Goal: Transaction & Acquisition: Purchase product/service

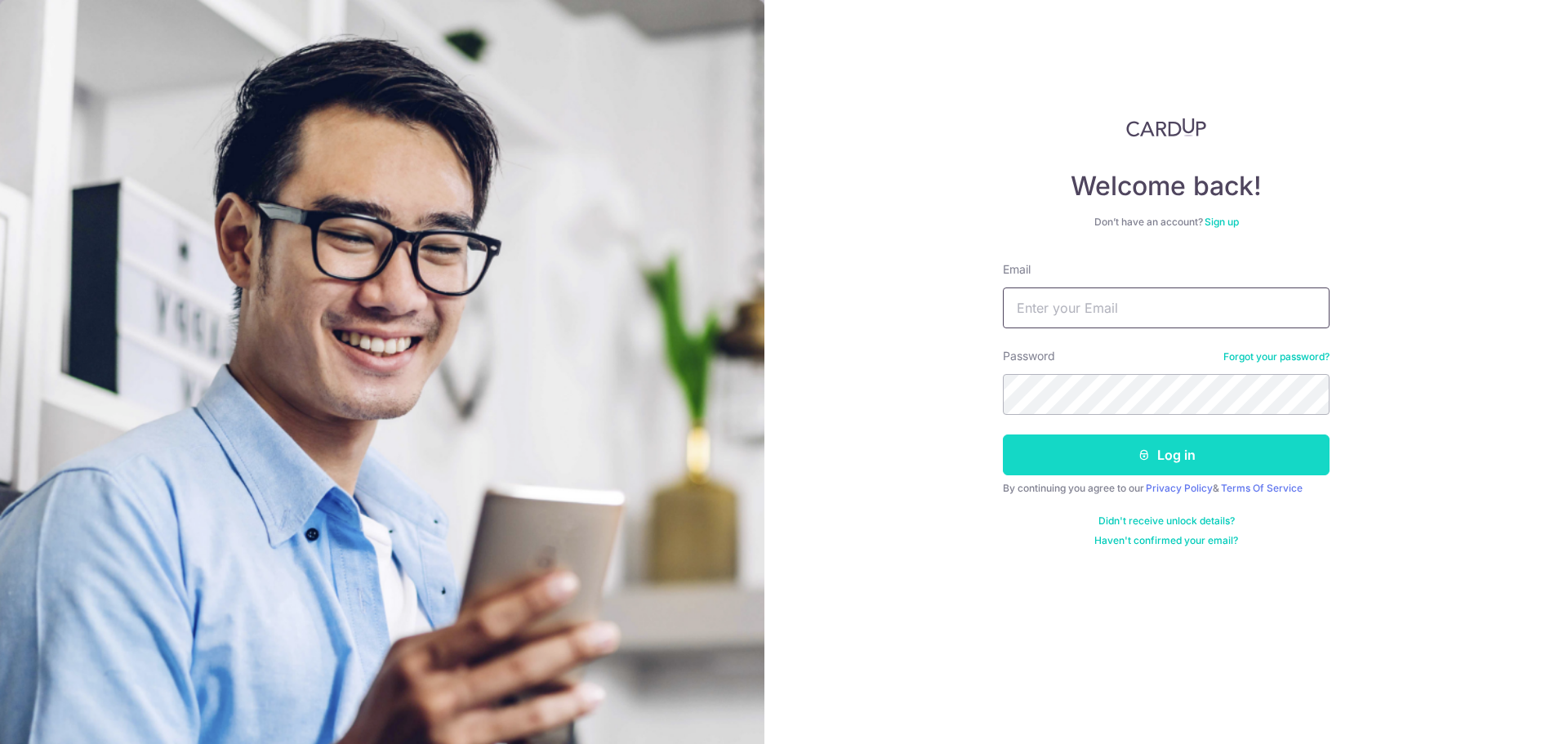
type input "[EMAIL_ADDRESS][DOMAIN_NAME]"
click at [1121, 453] on button "Log in" at bounding box center [1166, 455] width 327 height 40
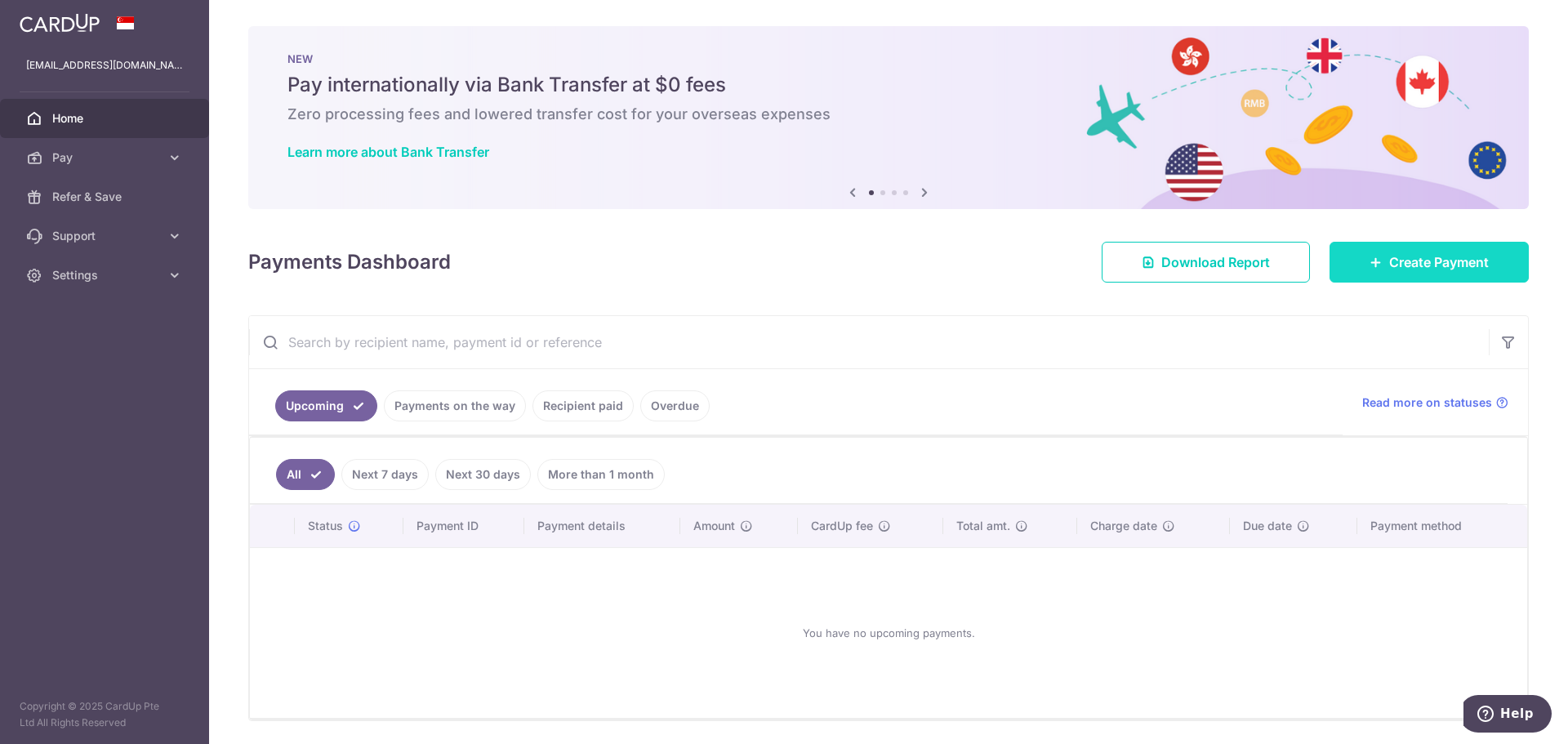
click at [1443, 256] on span "Create Payment" at bounding box center [1438, 262] width 100 height 20
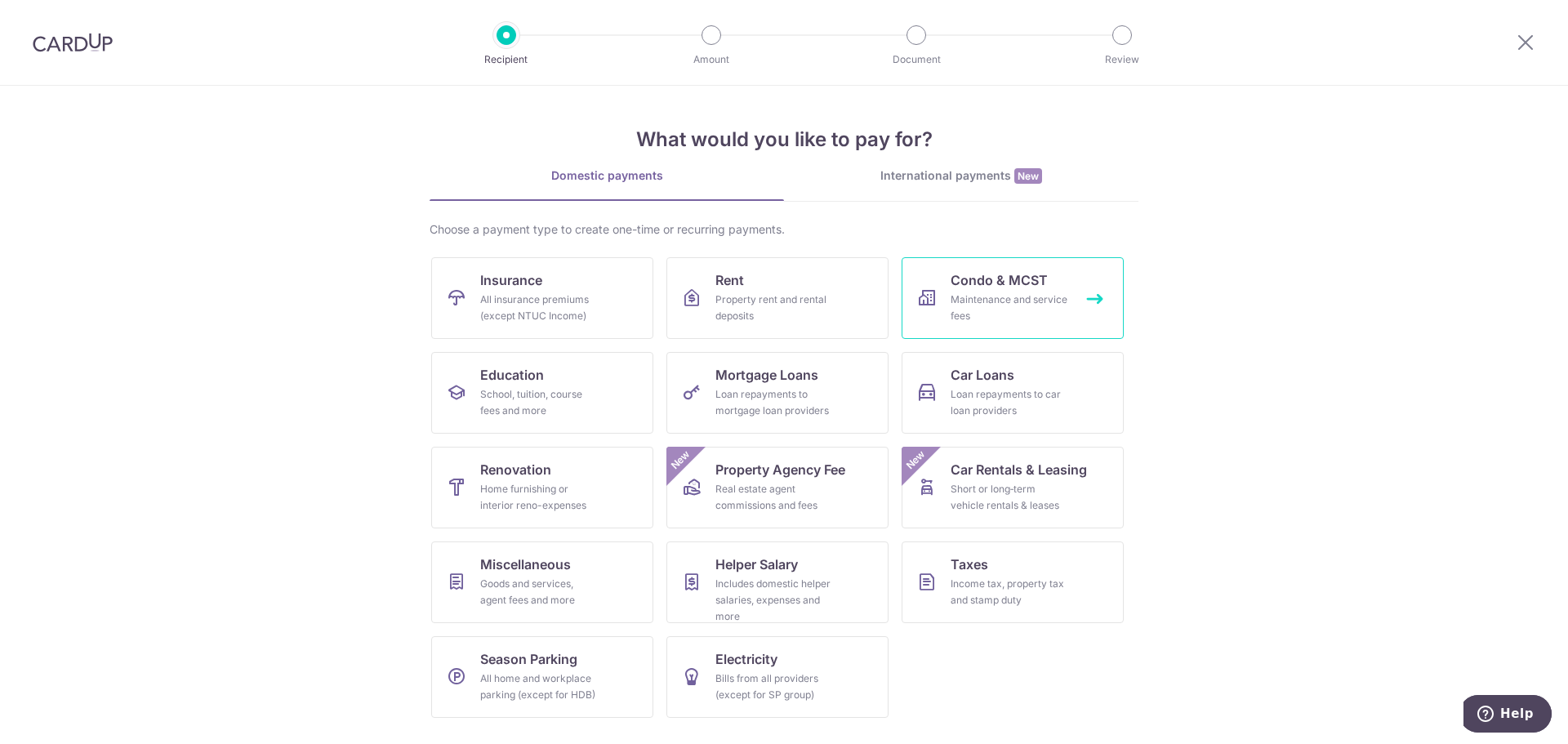
click at [1016, 302] on div "Maintenance and service fees" at bounding box center [1008, 307] width 117 height 33
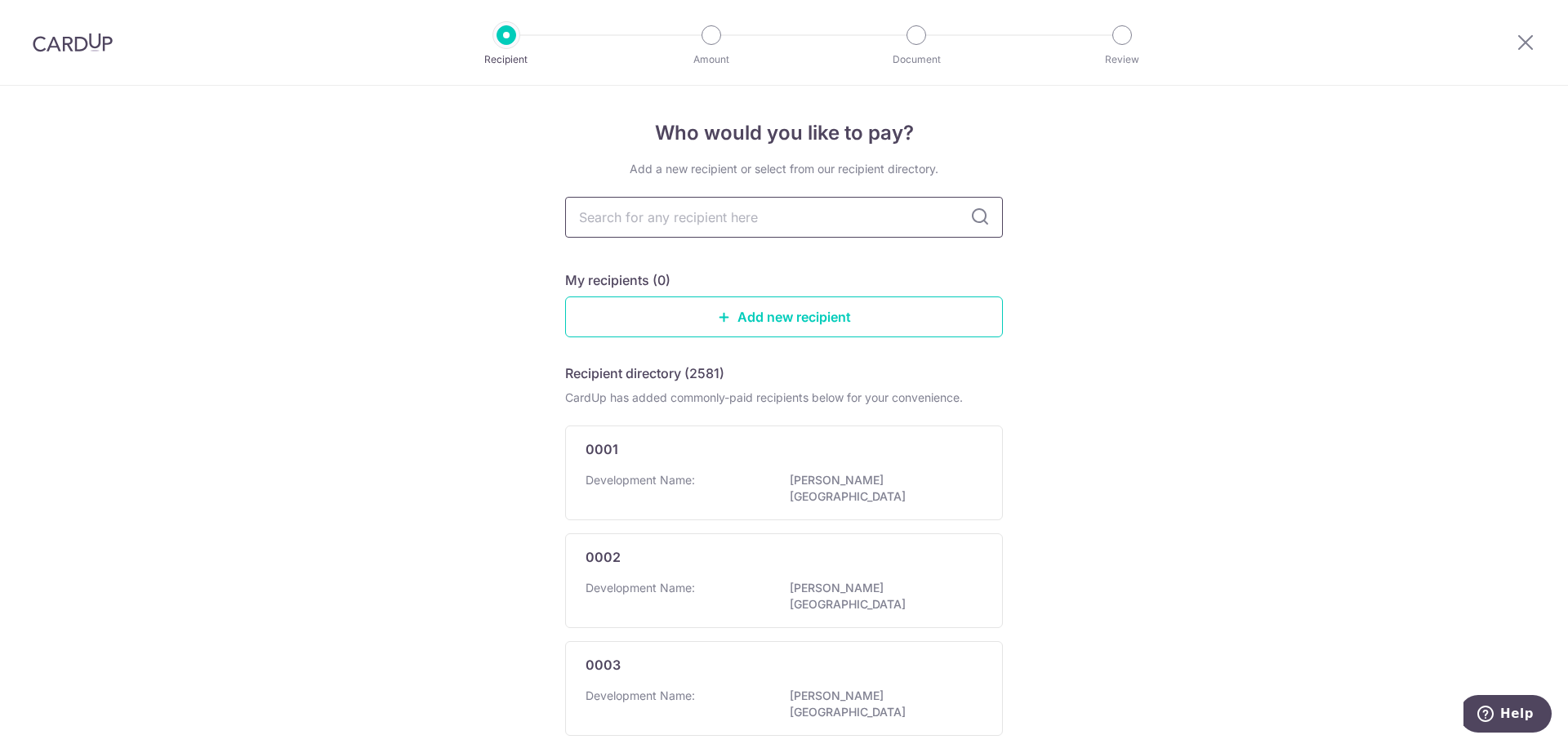
click at [743, 218] on input "text" at bounding box center [784, 217] width 438 height 40
type input "Nova"
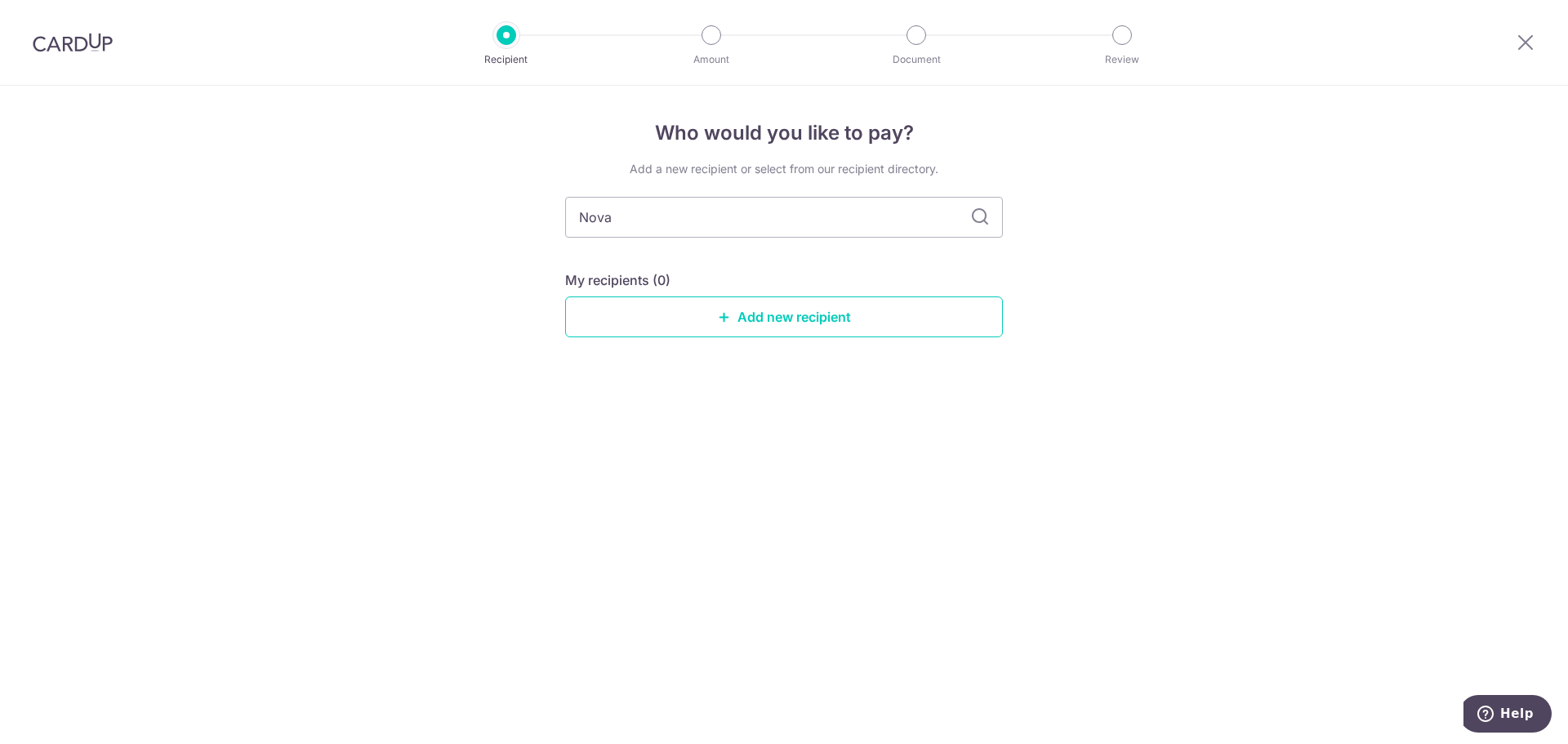
click at [979, 218] on icon at bounding box center [979, 217] width 20 height 20
click at [1521, 49] on icon at bounding box center [1525, 42] width 20 height 21
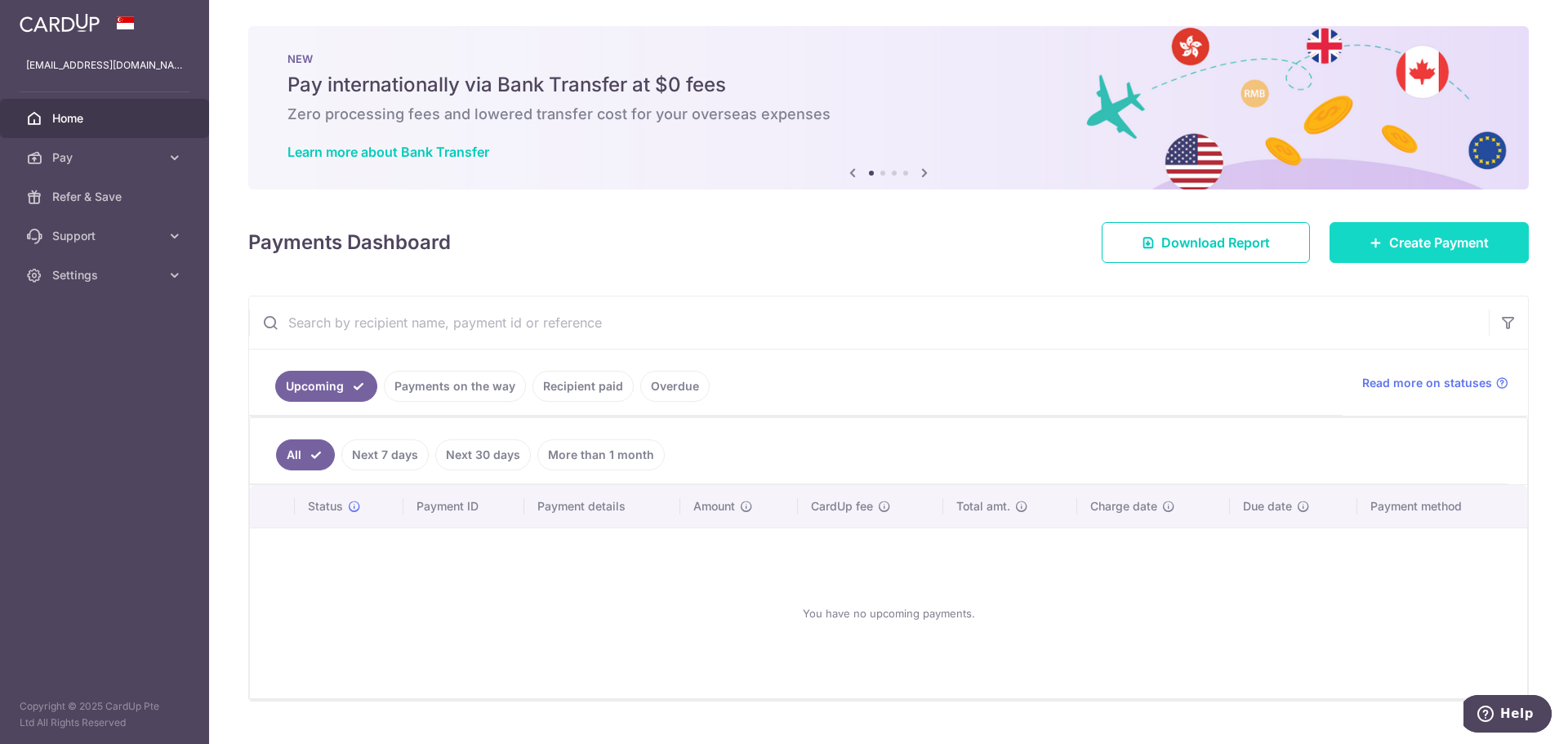
click at [1485, 241] on link "Create Payment" at bounding box center [1429, 242] width 199 height 40
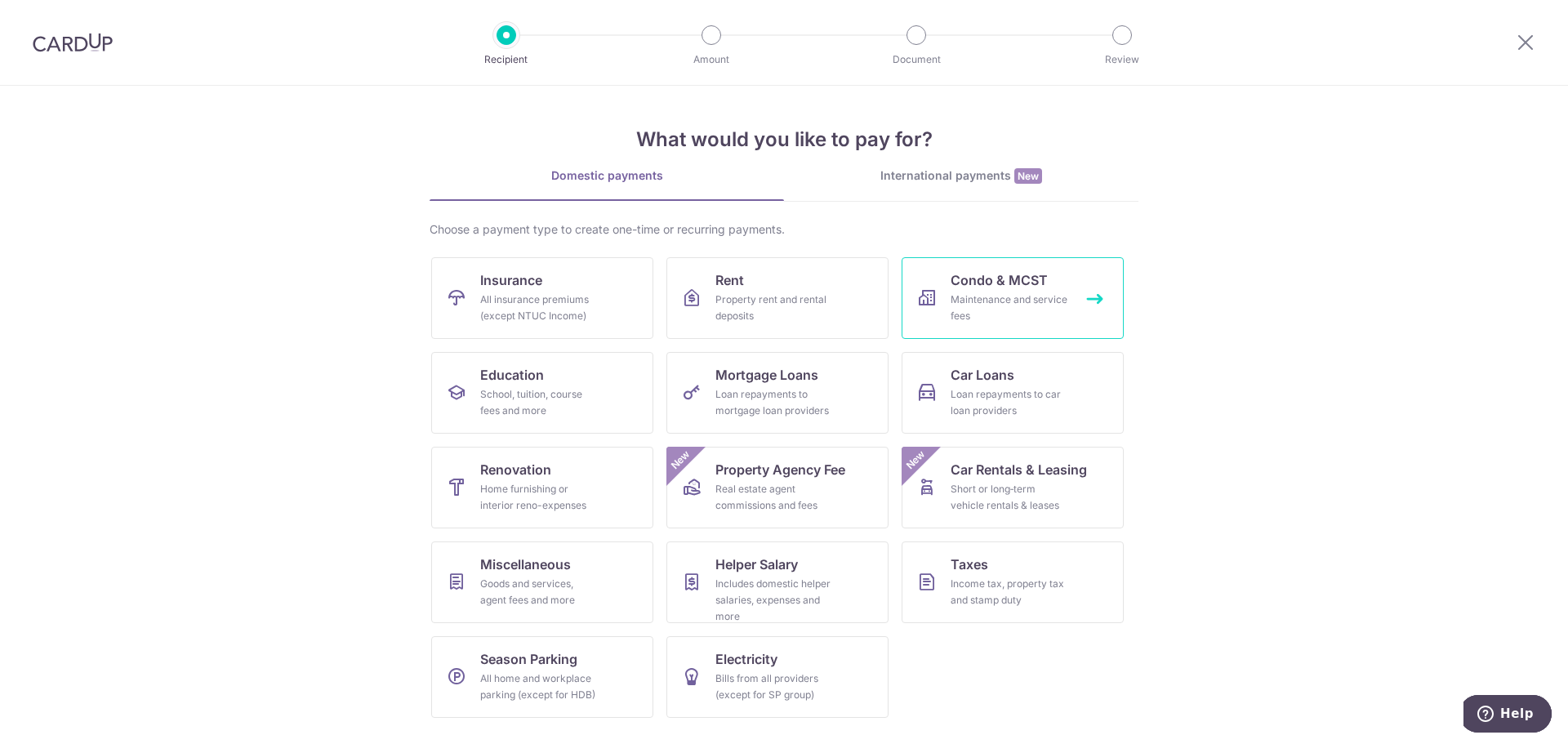
click at [1018, 302] on div "Maintenance and service fees" at bounding box center [1008, 307] width 117 height 33
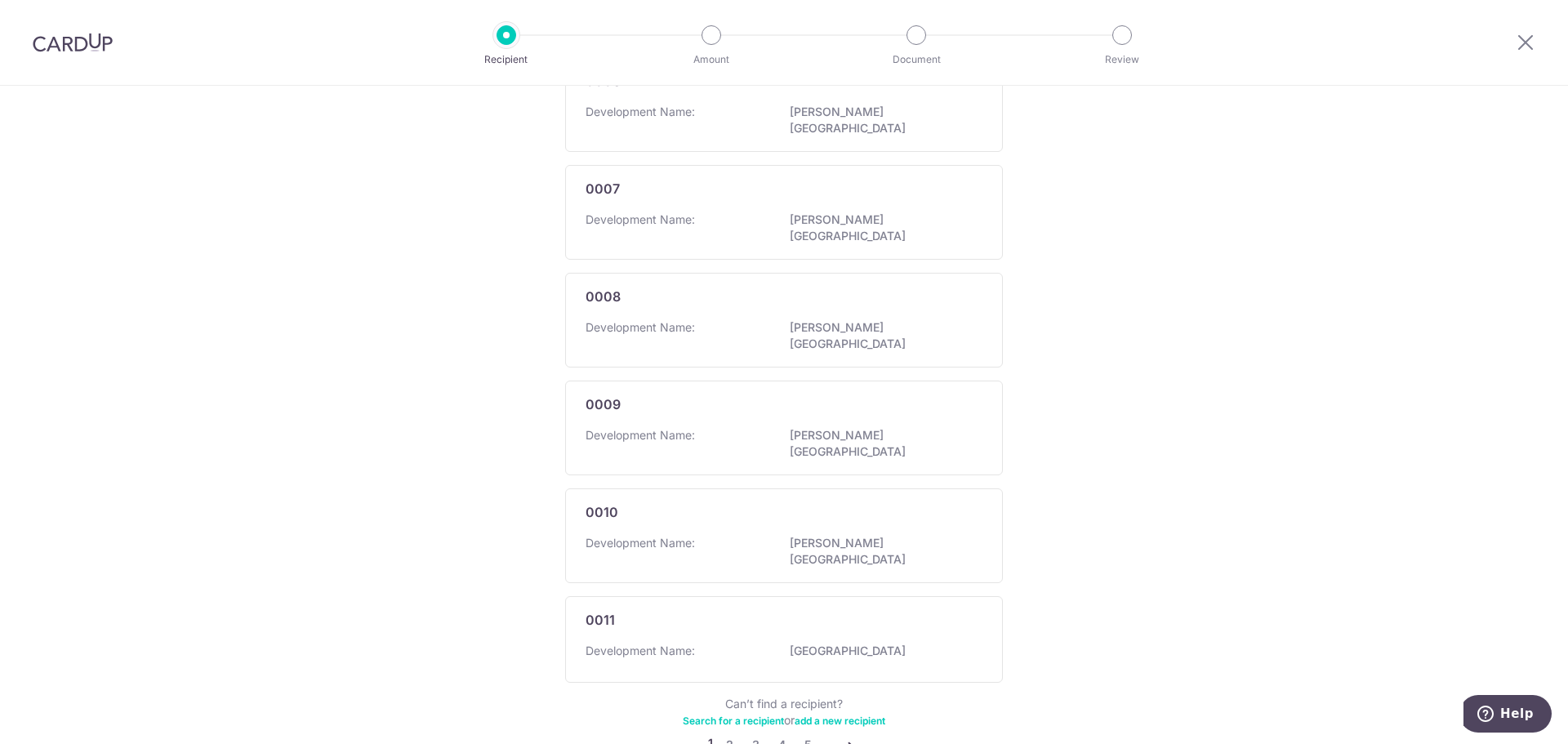
scroll to position [833, 0]
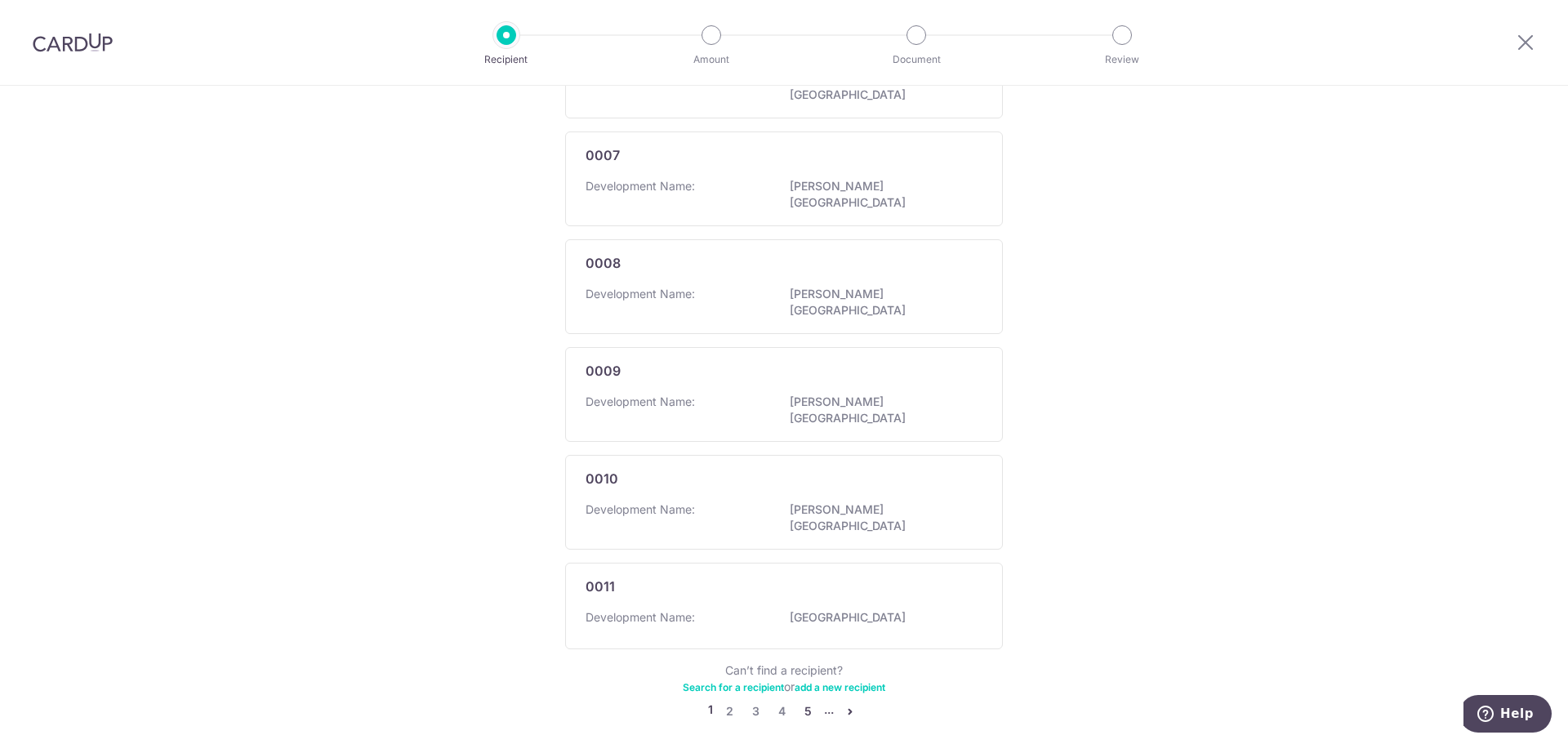
click at [807, 702] on link "5" at bounding box center [807, 711] width 20 height 20
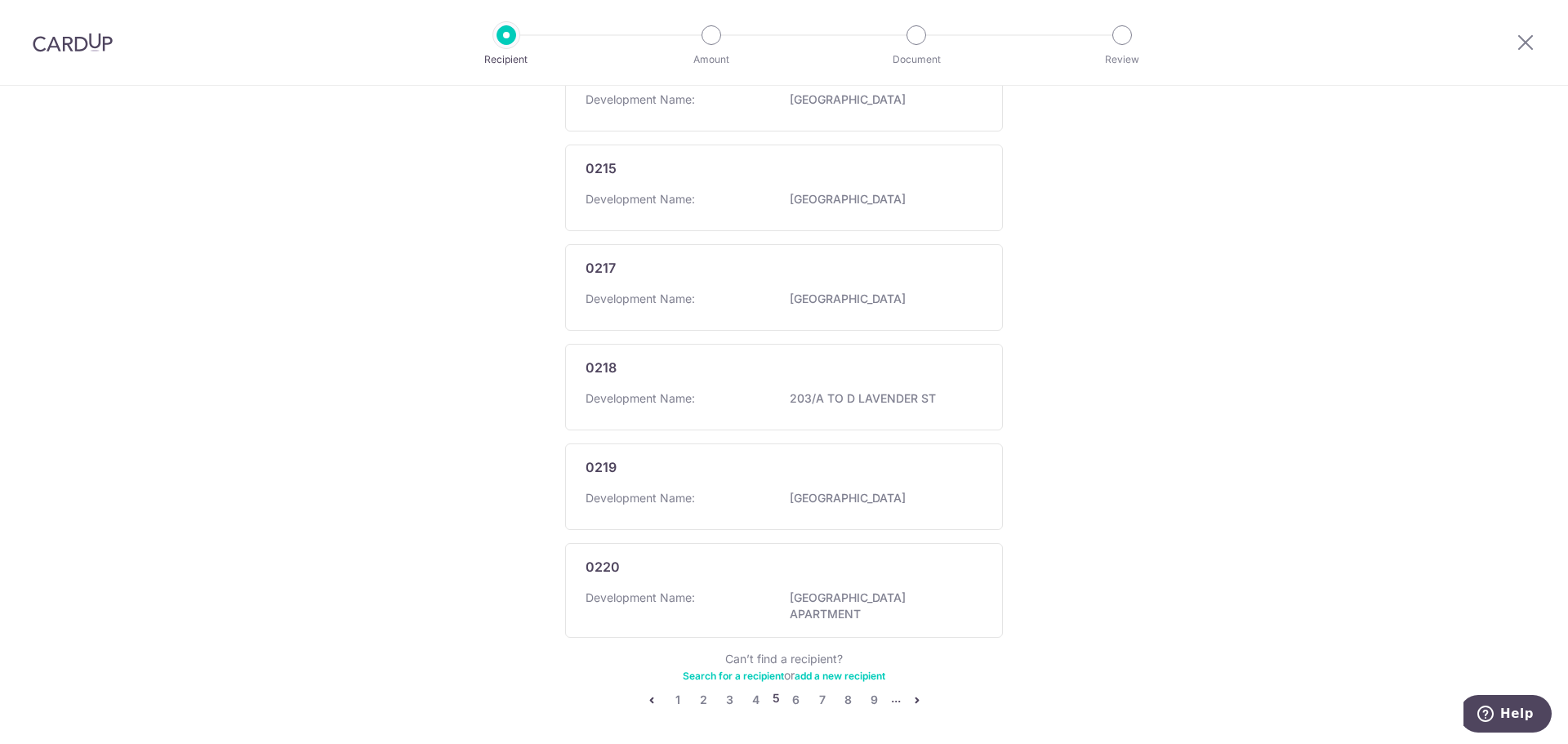
scroll to position [842, 0]
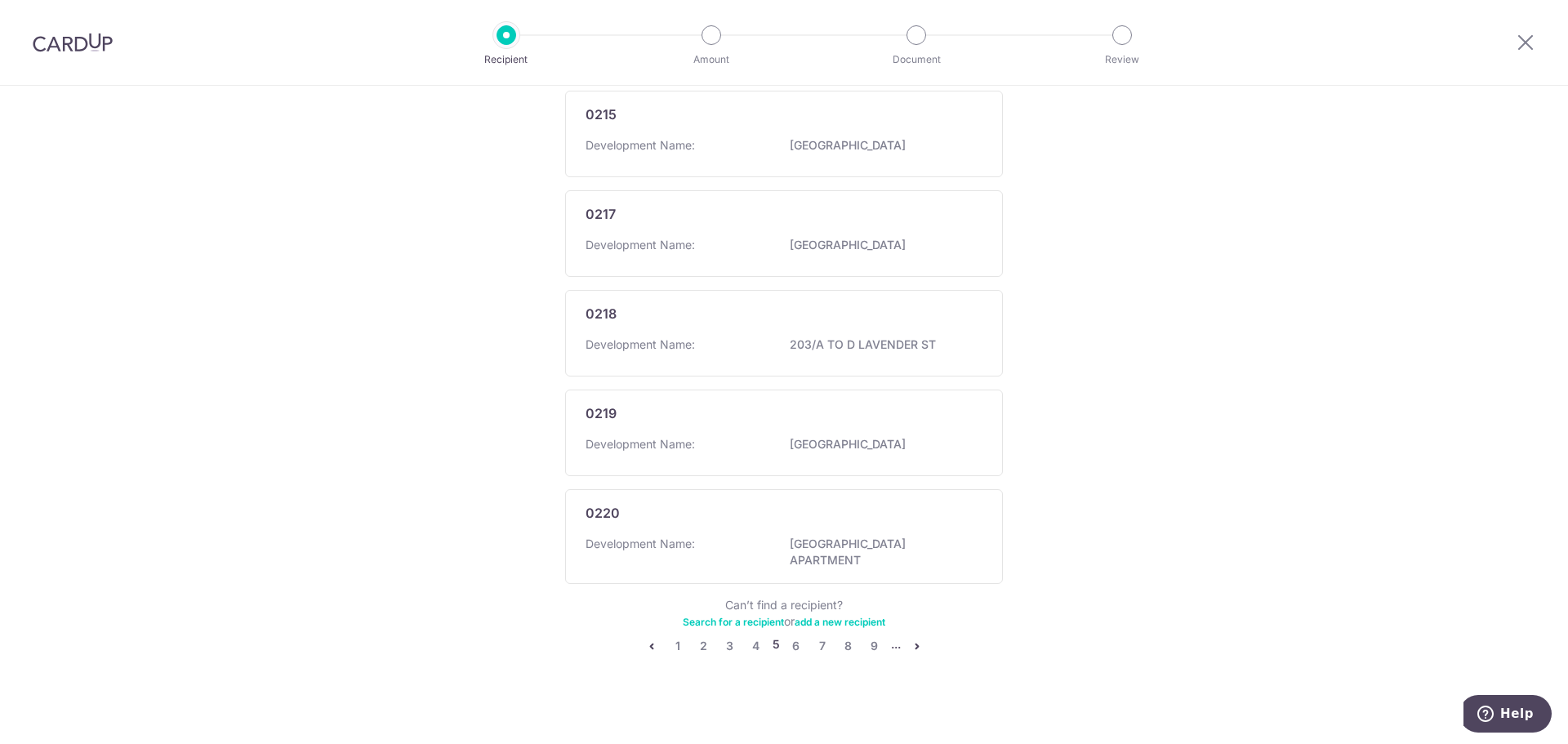
click at [716, 616] on link "Search for a recipient" at bounding box center [733, 622] width 101 height 12
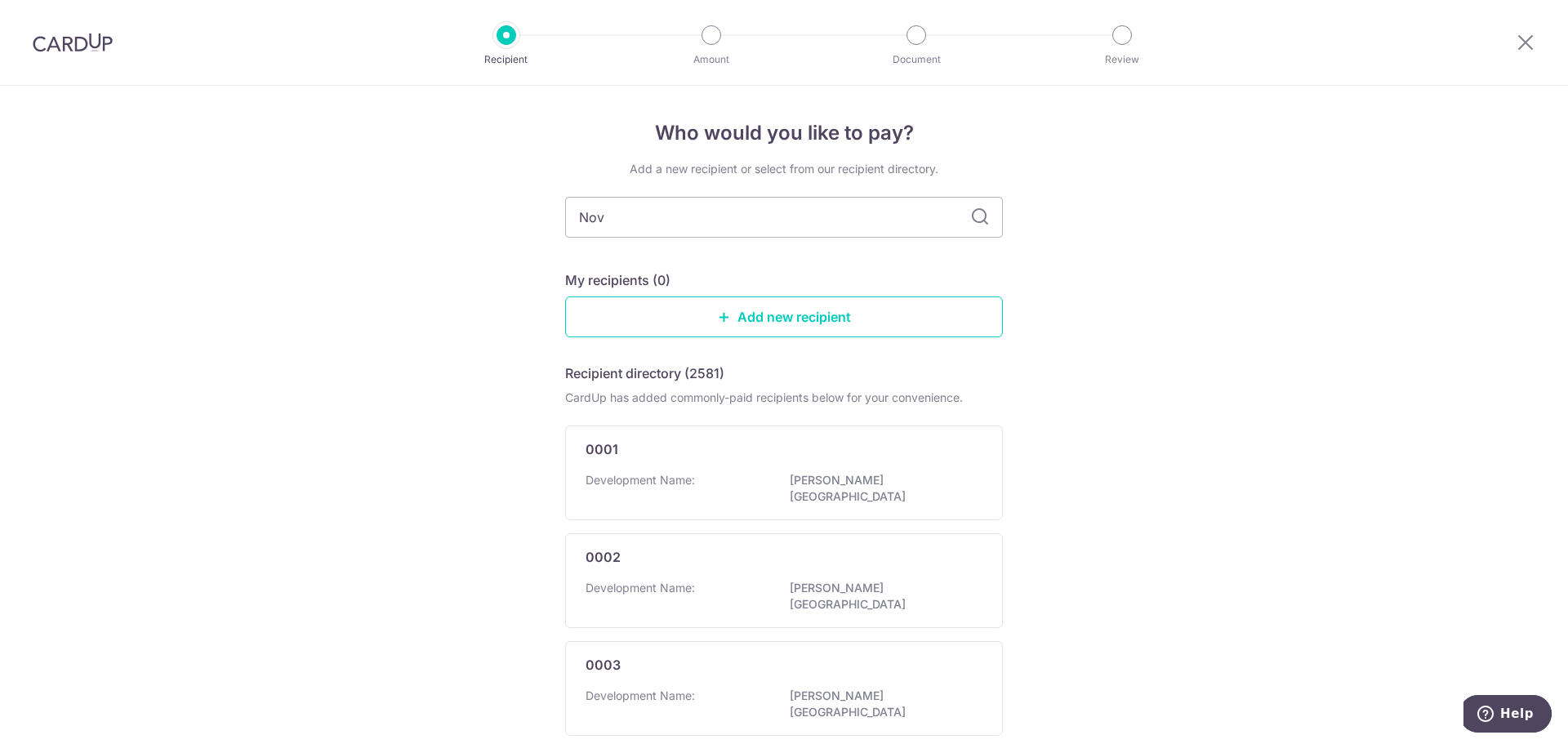
type input "Nova"
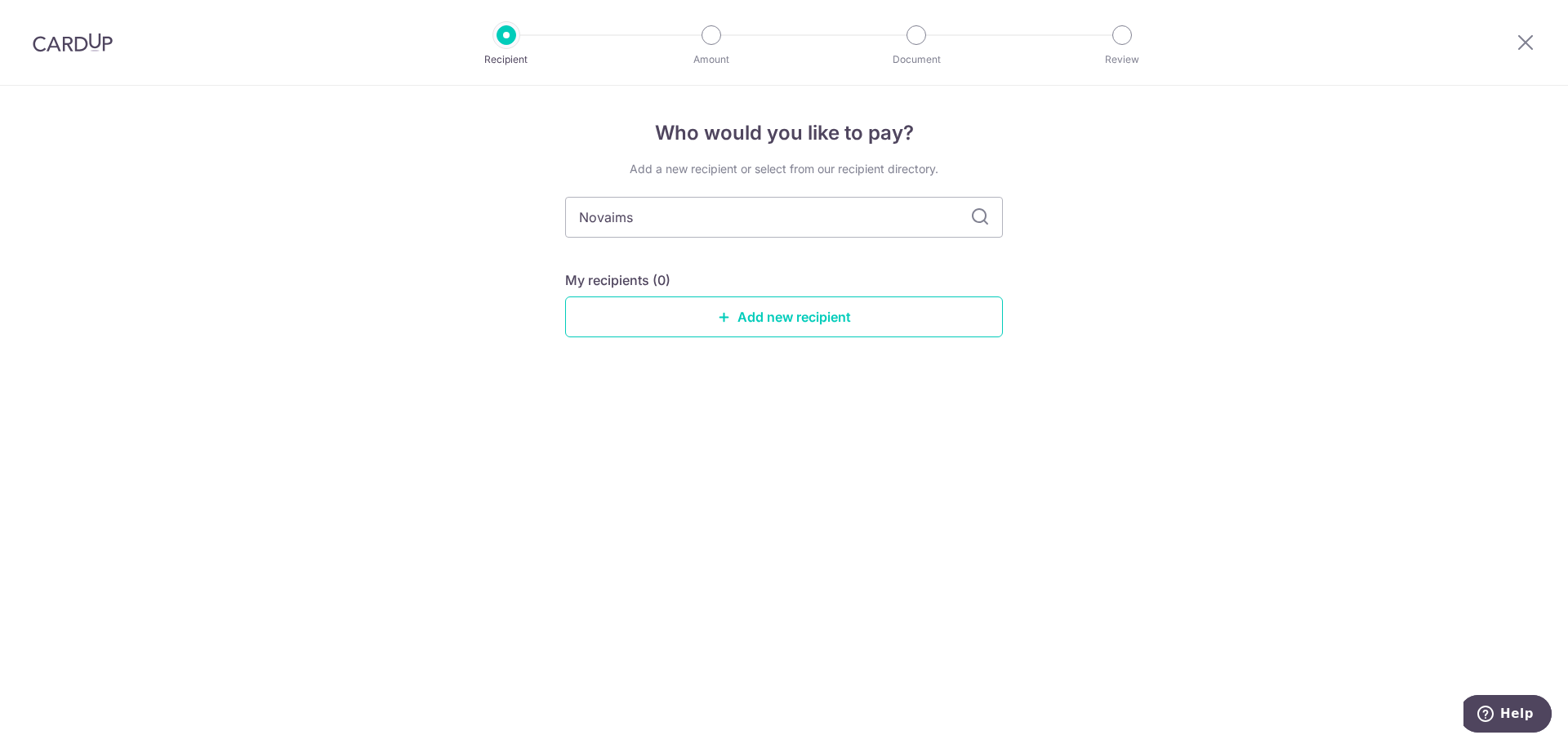
type input "Novaims"
click at [823, 318] on link "Add new recipient" at bounding box center [784, 317] width 438 height 40
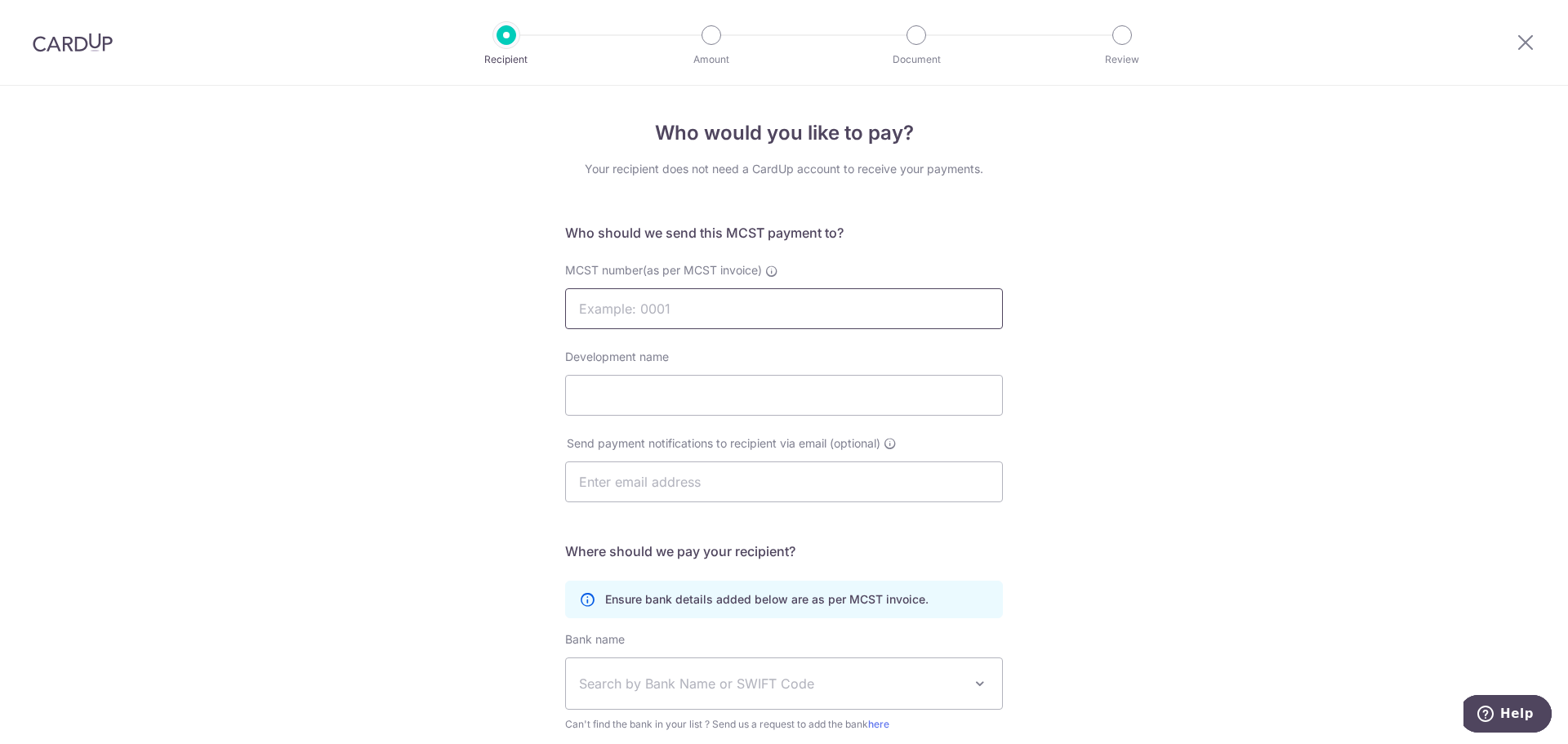
click at [731, 318] on input "MCST number(as per MCST invoice)" at bounding box center [784, 308] width 438 height 40
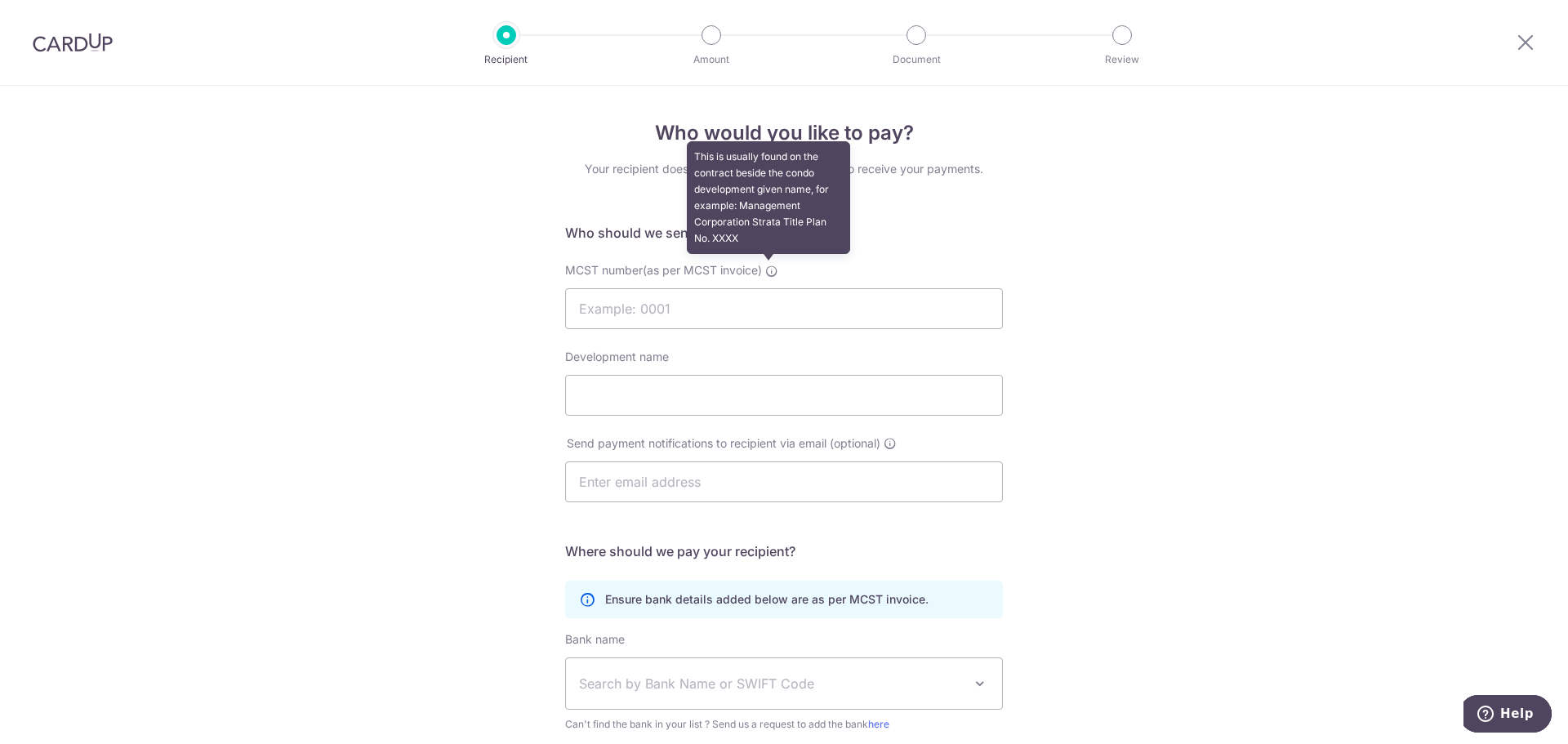
click at [767, 265] on icon at bounding box center [772, 271] width 13 height 13
click at [767, 288] on input "MCST number(as per MCST invoice) This is usually found on the contract beside t…" at bounding box center [784, 308] width 438 height 40
